Goal: Information Seeking & Learning: Learn about a topic

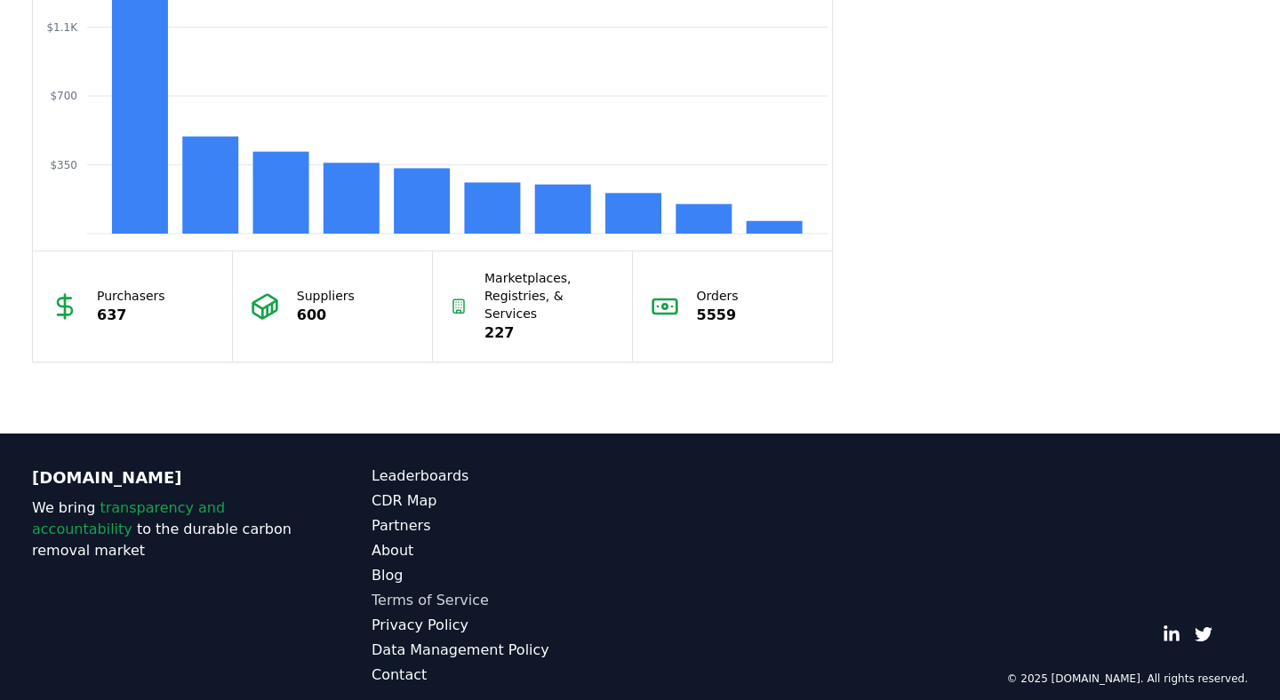
scroll to position [1610, 0]
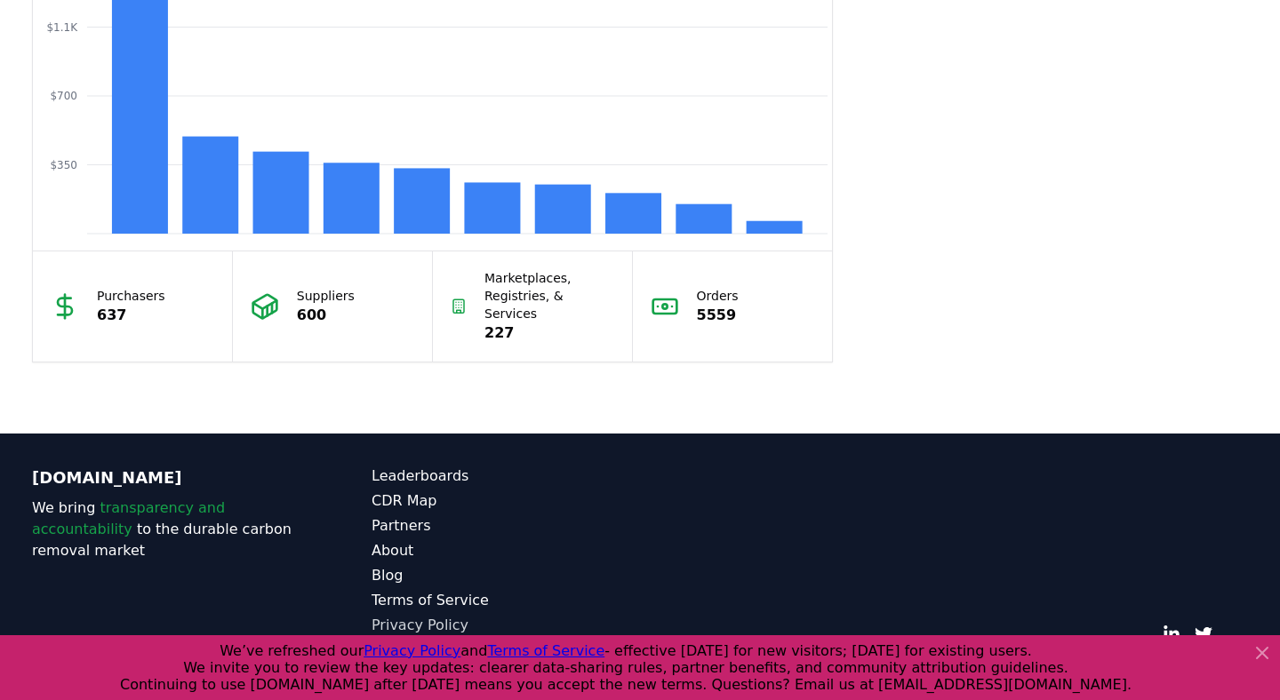
click at [404, 615] on link "Privacy Policy" at bounding box center [506, 625] width 268 height 21
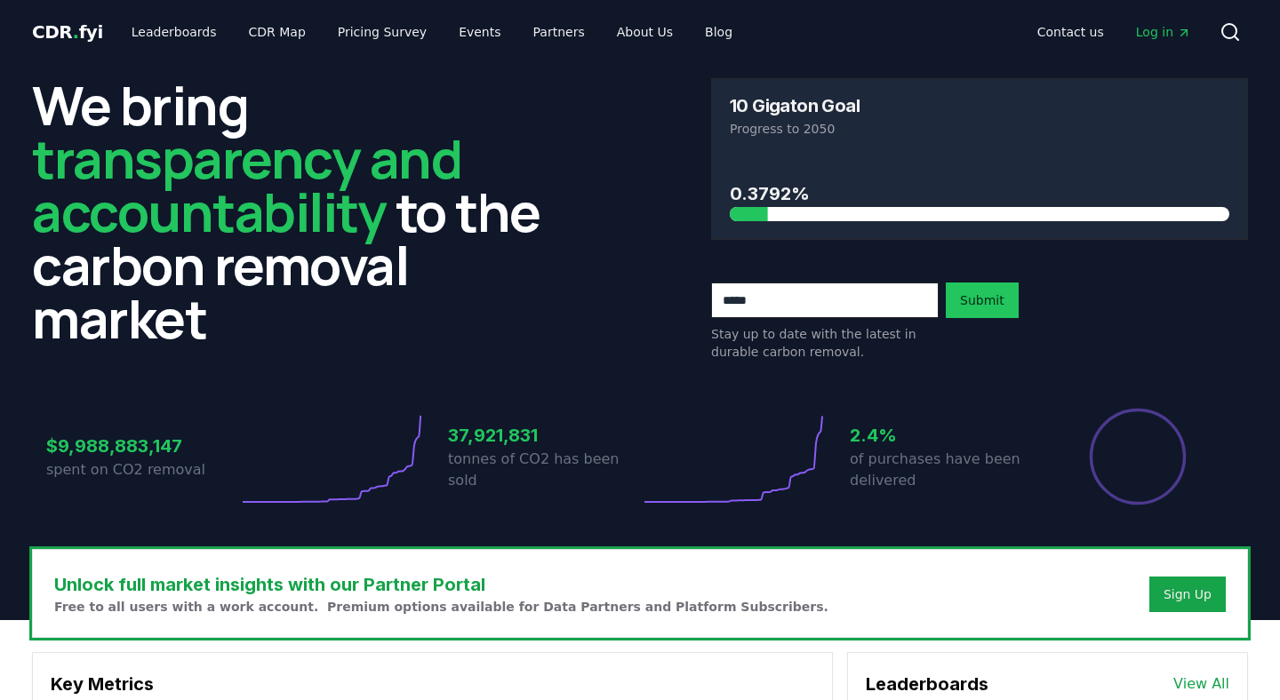
scroll to position [1610, 0]
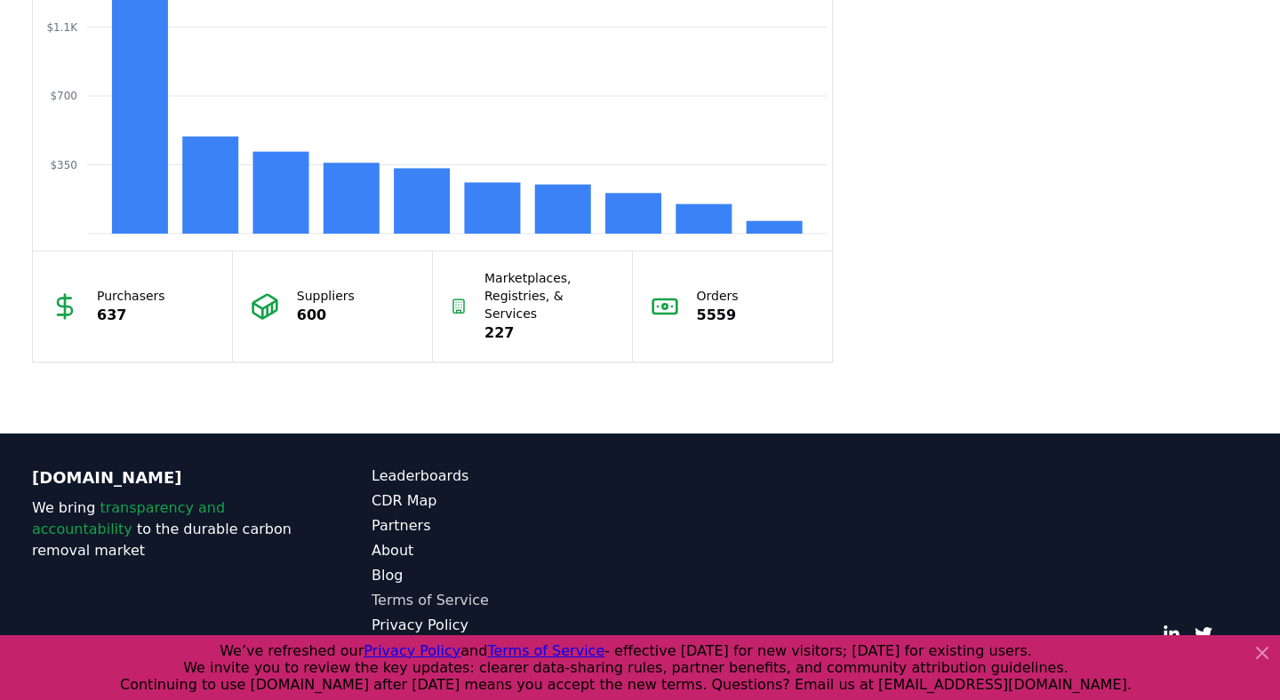
click at [396, 590] on link "Terms of Service" at bounding box center [506, 600] width 268 height 21
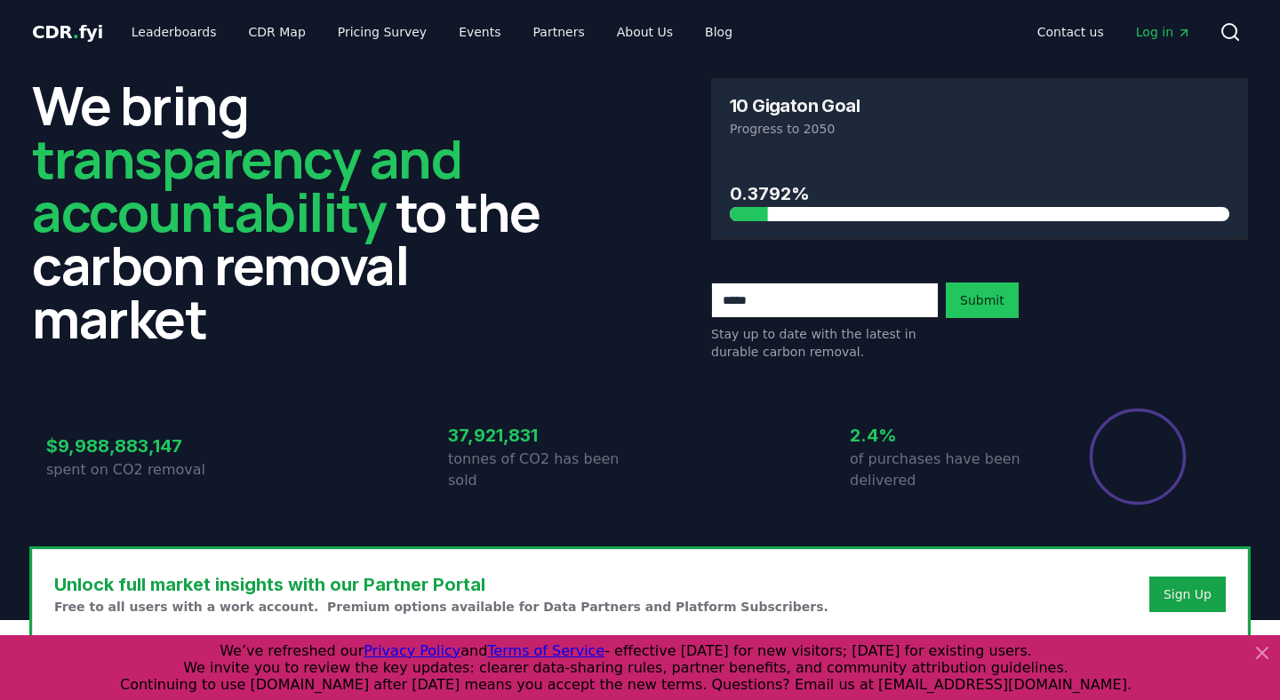
scroll to position [1610, 0]
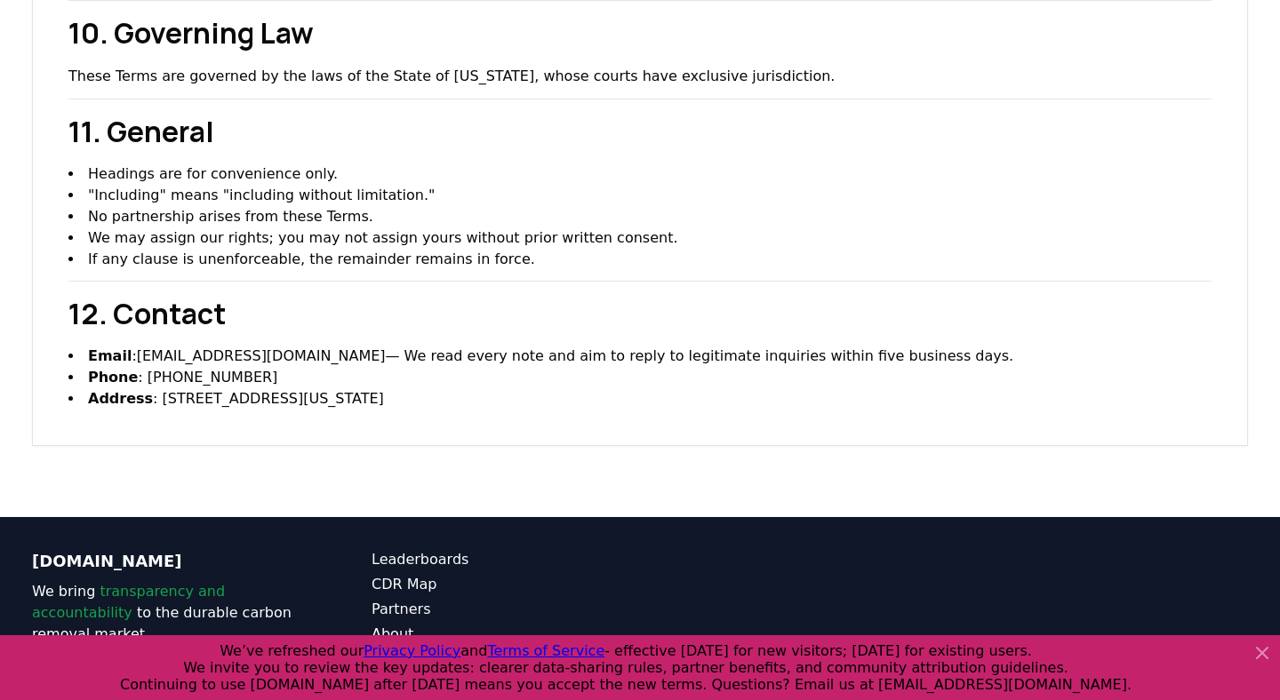
scroll to position [2693, 0]
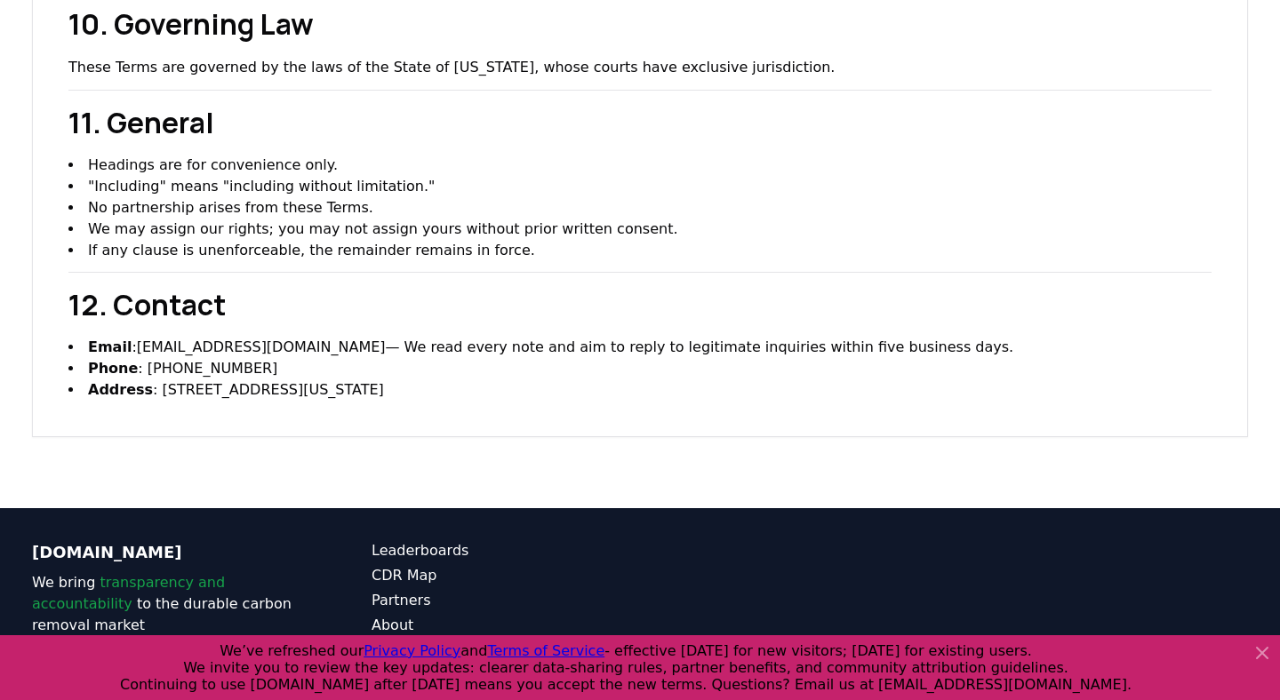
click at [423, 690] on link "Privacy Policy" at bounding box center [506, 700] width 268 height 21
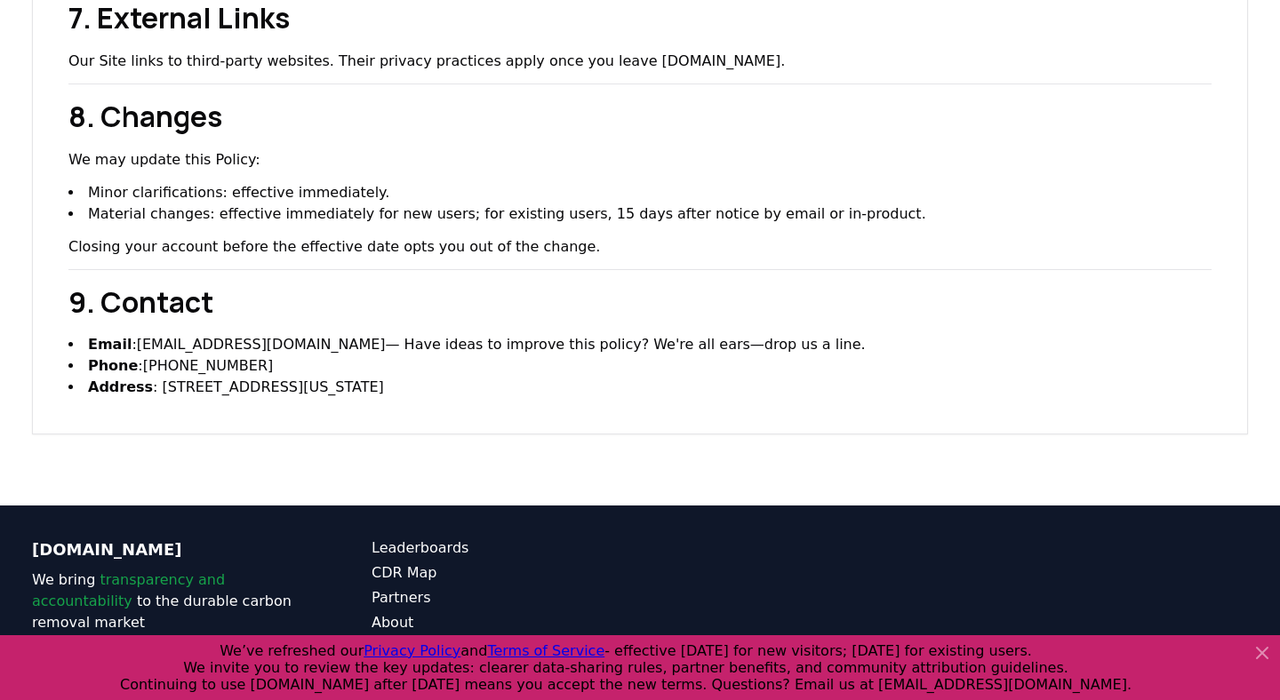
scroll to position [2652, 0]
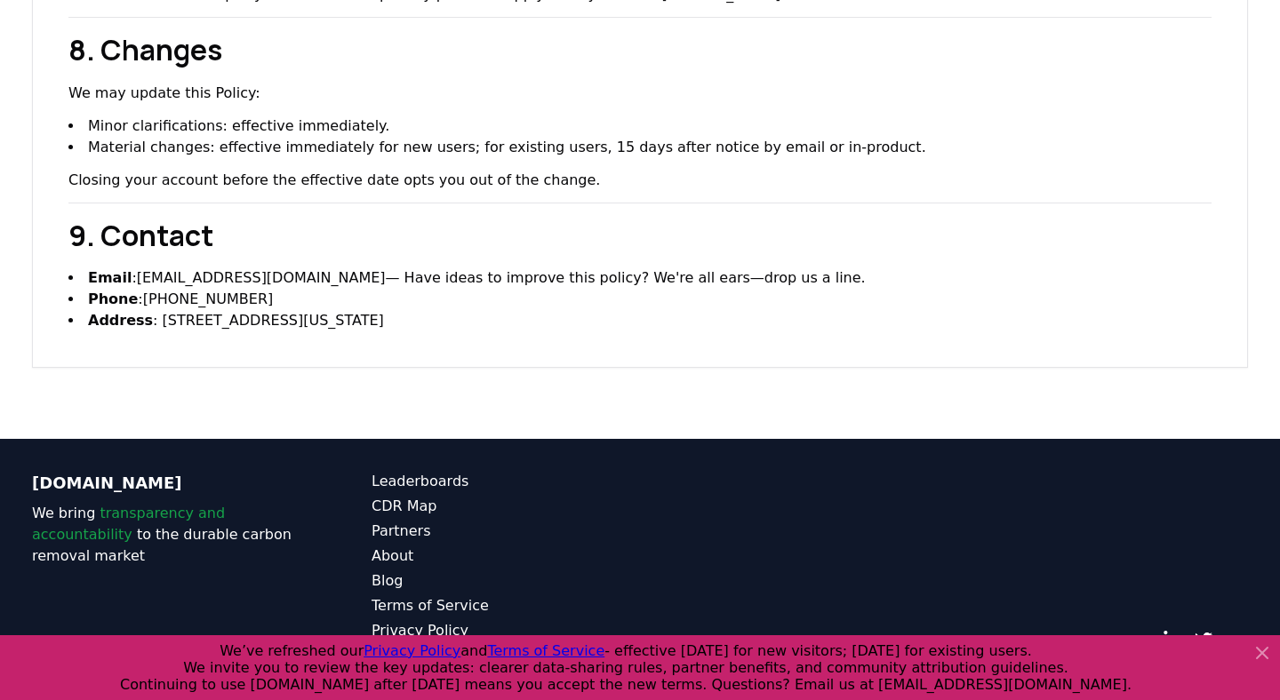
click at [455, 645] on link "Data Management Policy" at bounding box center [506, 655] width 268 height 21
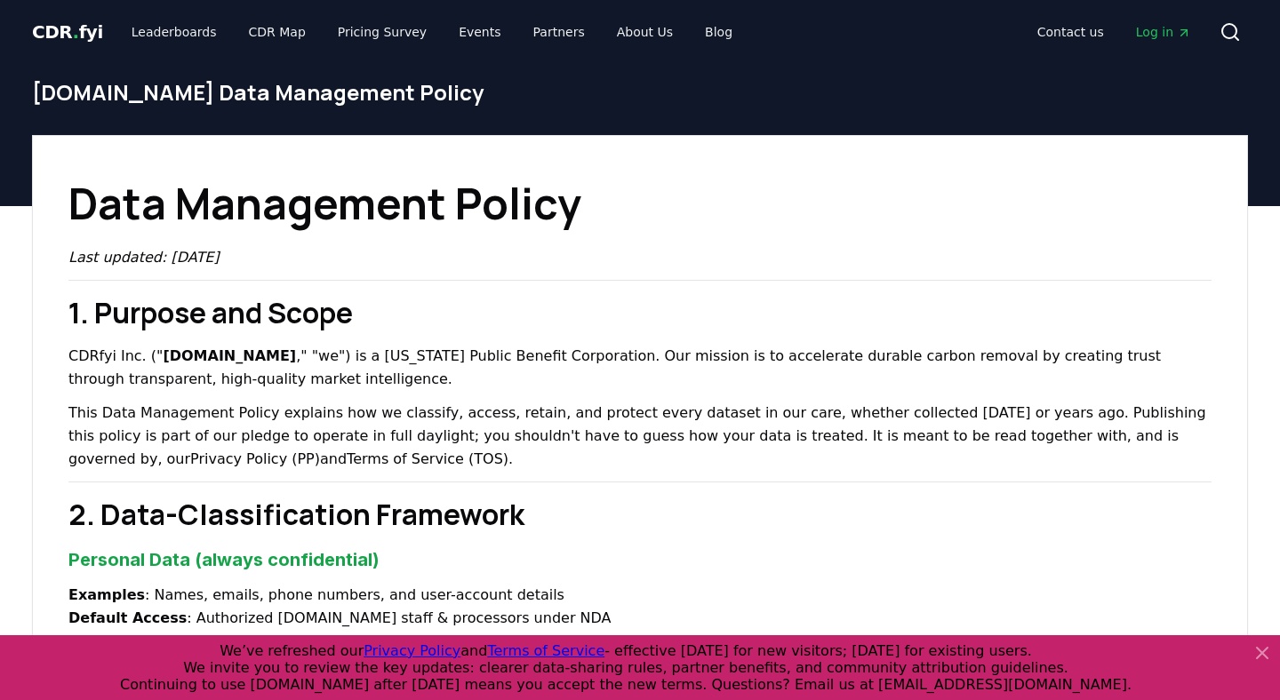
click at [1258, 650] on icon at bounding box center [1262, 653] width 11 height 11
